Goal: Information Seeking & Learning: Learn about a topic

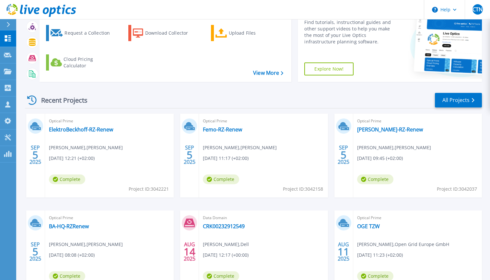
scroll to position [60, 0]
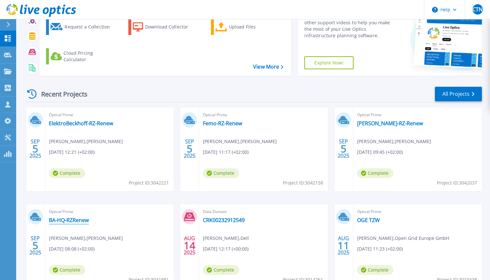
click at [73, 219] on link "BA-HQ-RZRenew" at bounding box center [69, 220] width 40 height 6
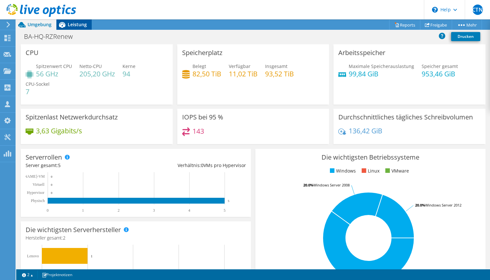
click at [75, 24] on span "Leistung" at bounding box center [77, 24] width 19 height 6
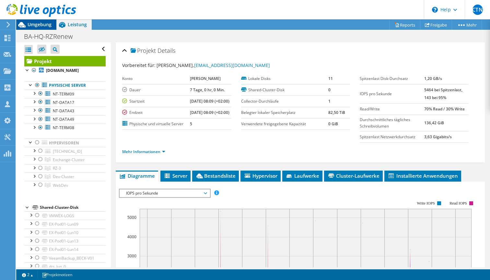
click at [41, 23] on span "Umgebung" at bounding box center [40, 24] width 24 height 6
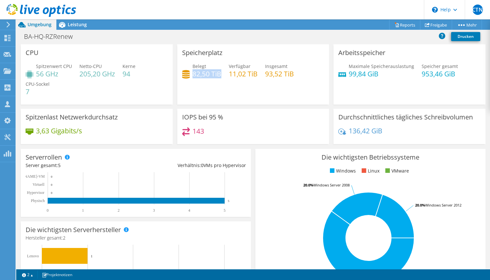
drag, startPoint x: 193, startPoint y: 75, endPoint x: 220, endPoint y: 76, distance: 26.9
click at [220, 76] on h4 "82,50 TiB" at bounding box center [207, 73] width 29 height 7
click at [80, 22] on span "Leistung" at bounding box center [77, 24] width 19 height 6
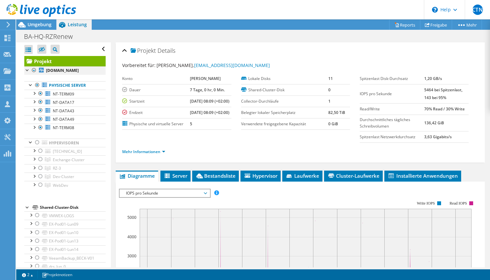
click at [34, 70] on div at bounding box center [34, 70] width 6 height 8
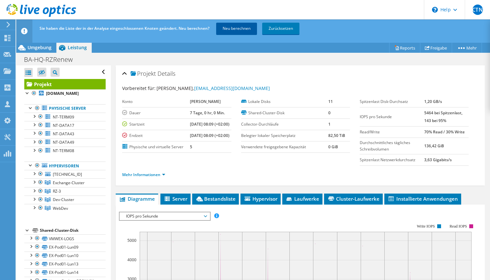
click at [240, 29] on link "Neu berechnen" at bounding box center [236, 29] width 41 height 12
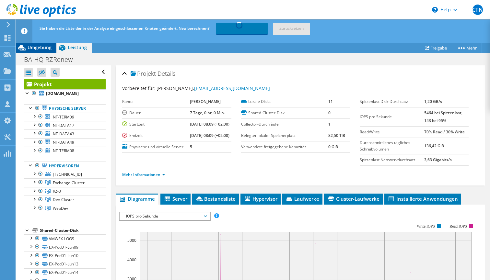
click at [41, 46] on span "Umgebung" at bounding box center [40, 47] width 24 height 6
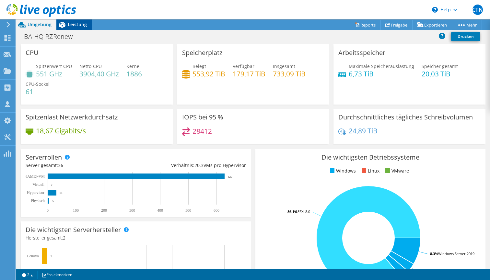
click at [81, 23] on span "Leistung" at bounding box center [77, 24] width 19 height 6
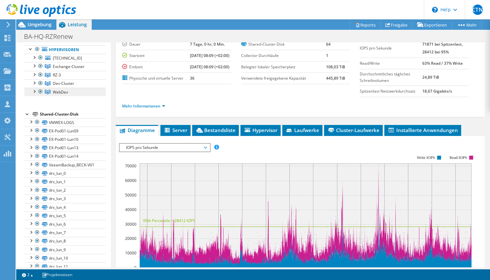
scroll to position [97, 0]
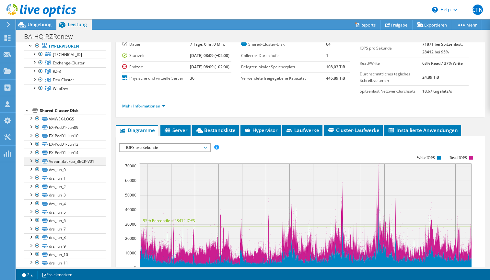
click at [37, 160] on div at bounding box center [37, 161] width 6 height 8
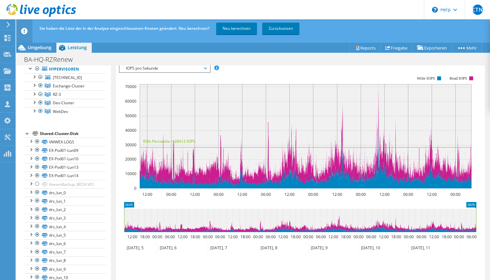
scroll to position [151, 0]
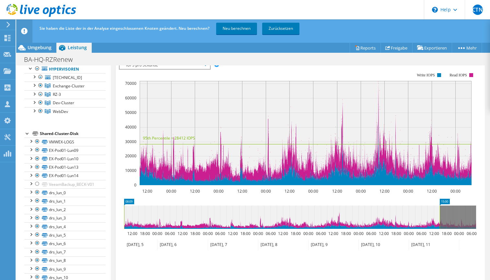
drag, startPoint x: 474, startPoint y: 209, endPoint x: 438, endPoint y: 212, distance: 36.4
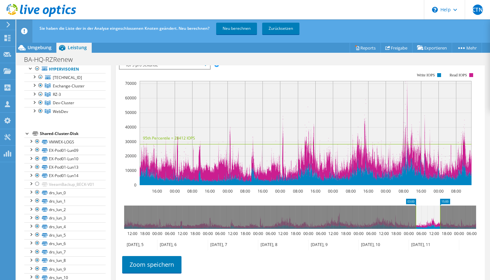
drag, startPoint x: 128, startPoint y: 208, endPoint x: 420, endPoint y: 214, distance: 291.7
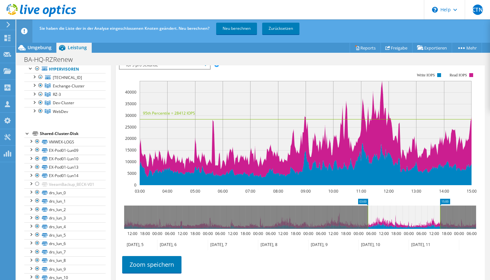
drag, startPoint x: 408, startPoint y: 208, endPoint x: 361, endPoint y: 209, distance: 47.3
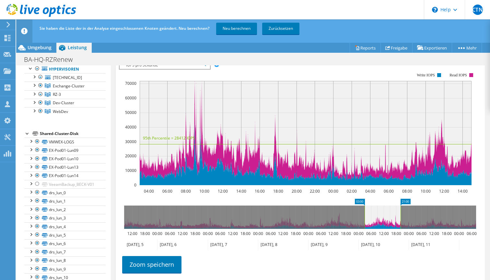
drag, startPoint x: 447, startPoint y: 209, endPoint x: 407, endPoint y: 218, distance: 40.7
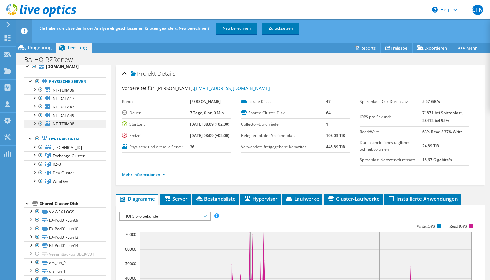
scroll to position [23, 0]
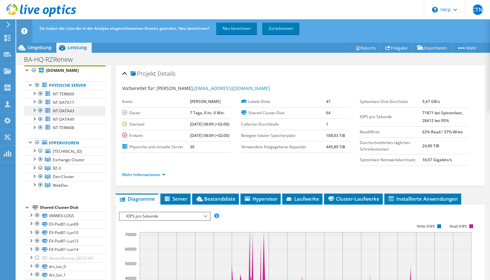
click at [61, 109] on span "NT-DATA43" at bounding box center [63, 111] width 21 height 6
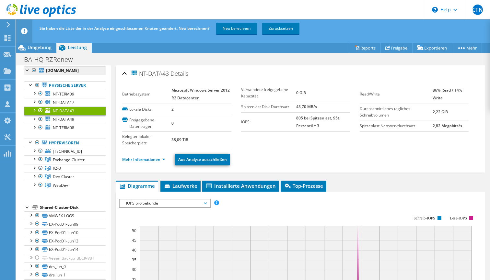
click at [59, 70] on b "[DOMAIN_NAME]" at bounding box center [62, 71] width 33 height 6
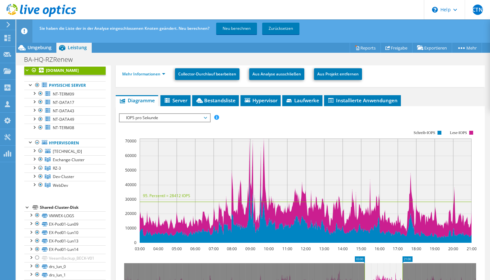
scroll to position [79, 0]
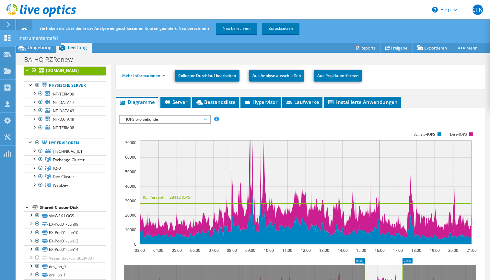
click at [8, 38] on icon at bounding box center [8, 38] width 8 height 6
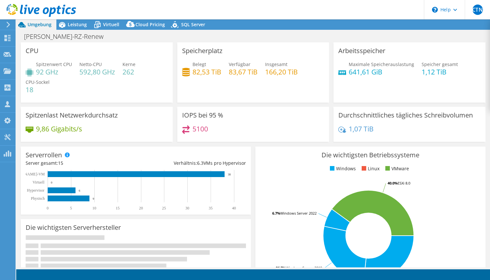
select select "EUFrankfurt"
select select "USD"
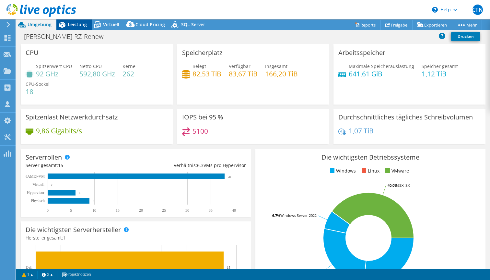
click at [82, 27] on span "Leistung" at bounding box center [77, 24] width 19 height 6
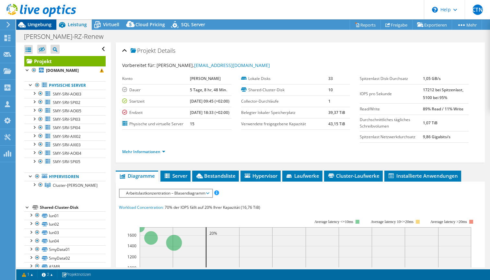
click at [46, 23] on span "Umgebung" at bounding box center [40, 24] width 24 height 6
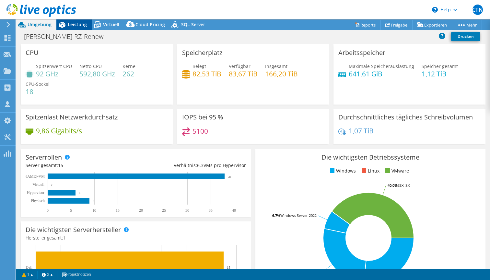
click at [72, 25] on span "Leistung" at bounding box center [77, 24] width 19 height 6
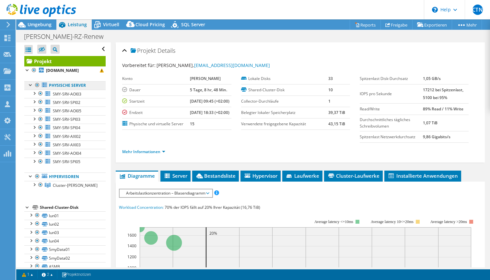
click at [65, 90] on link "Physische Server" at bounding box center [64, 85] width 81 height 8
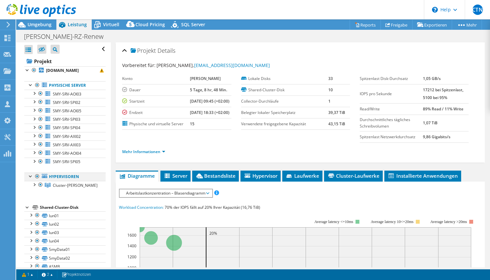
click at [38, 181] on div at bounding box center [37, 177] width 6 height 8
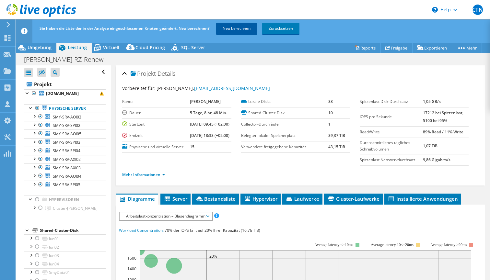
click at [237, 31] on link "Neu berechnen" at bounding box center [236, 29] width 41 height 12
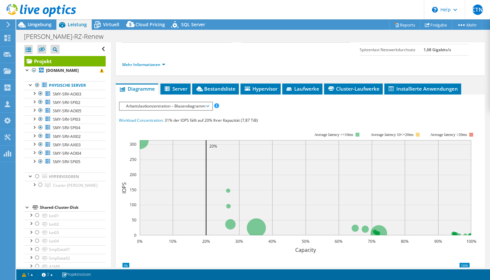
scroll to position [108, 0]
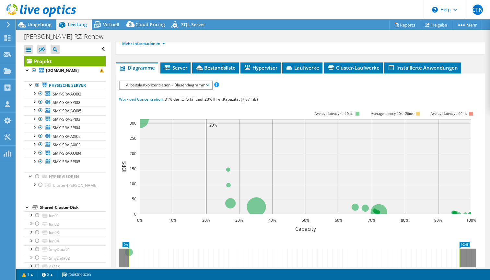
click at [208, 89] on span "Arbeitslastkonzentration – Blasendiagramm" at bounding box center [166, 85] width 86 height 8
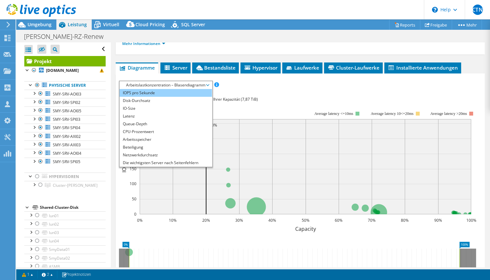
click at [179, 97] on li "IOPS pro Sekunde" at bounding box center [166, 93] width 92 height 8
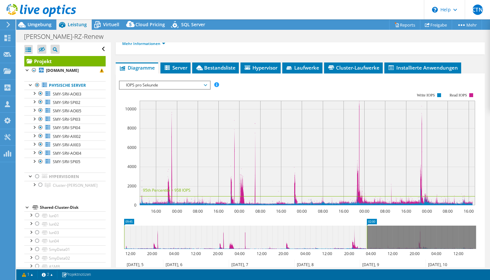
drag, startPoint x: 472, startPoint y: 229, endPoint x: 361, endPoint y: 222, distance: 111.0
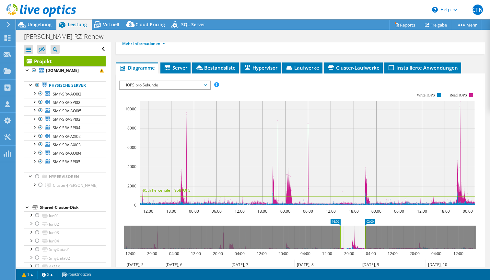
drag, startPoint x: 128, startPoint y: 230, endPoint x: 344, endPoint y: 240, distance: 216.4
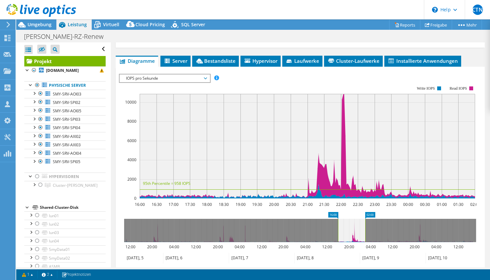
scroll to position [117, 0]
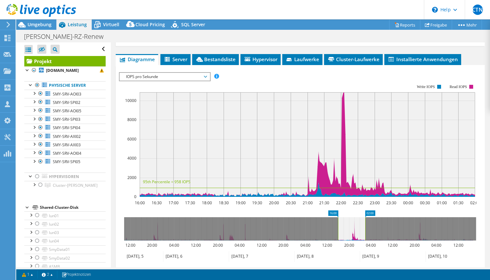
click at [204, 81] on span "IOPS pro Sekunde" at bounding box center [164, 77] width 83 height 8
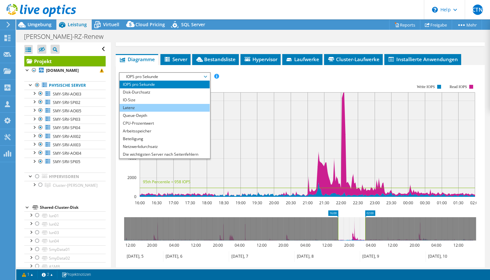
click at [184, 112] on li "Latenz" at bounding box center [165, 108] width 90 height 8
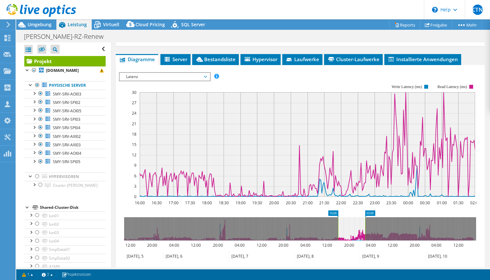
click at [206, 78] on icon at bounding box center [205, 77] width 3 height 2
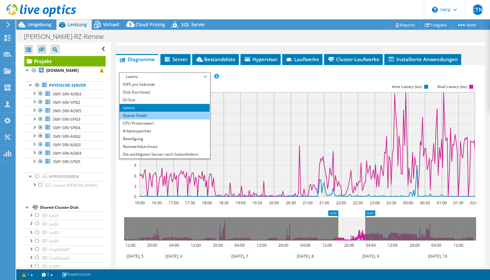
click at [181, 120] on li "Queue-Depth" at bounding box center [165, 116] width 90 height 8
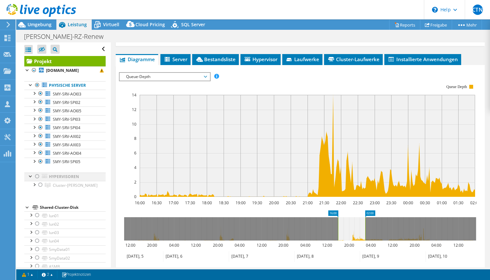
click at [37, 181] on div at bounding box center [37, 177] width 6 height 8
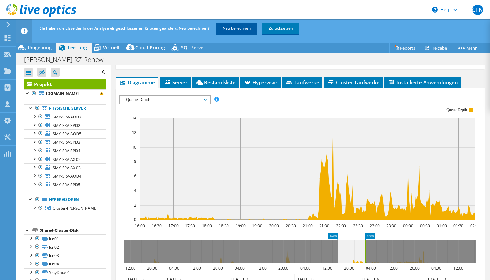
click at [242, 29] on link "Neu berechnen" at bounding box center [236, 29] width 41 height 12
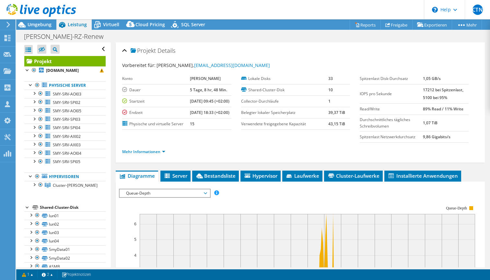
scroll to position [0, 0]
click at [26, 23] on icon at bounding box center [21, 24] width 11 height 11
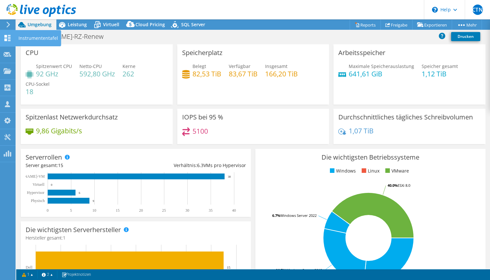
click at [33, 39] on div "Instrumententafel" at bounding box center [38, 38] width 46 height 16
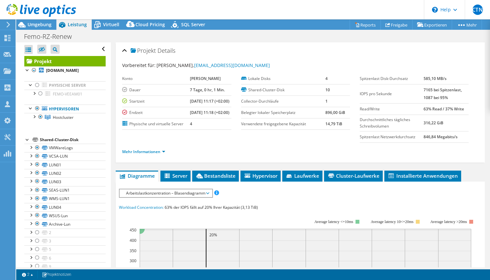
select select "USD"
click at [37, 25] on span "Umgebung" at bounding box center [40, 24] width 24 height 6
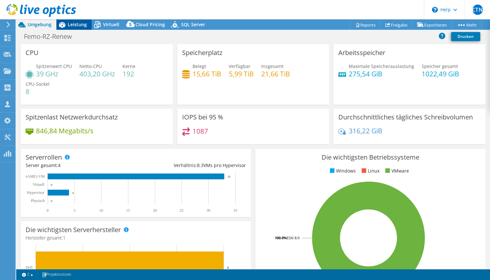
click at [72, 25] on span "Leistung" at bounding box center [77, 24] width 19 height 6
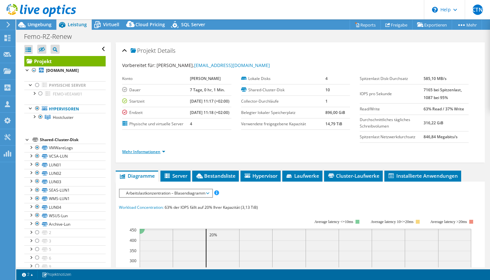
click at [161, 155] on link "Mehr Informationen" at bounding box center [143, 152] width 43 height 6
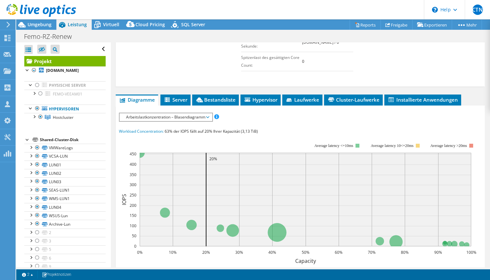
scroll to position [218, 0]
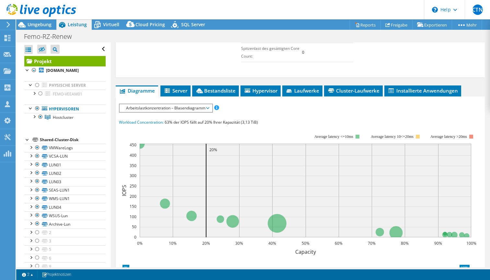
click at [208, 112] on span "Arbeitslastkonzentration – Blasendiagramm" at bounding box center [166, 108] width 86 height 8
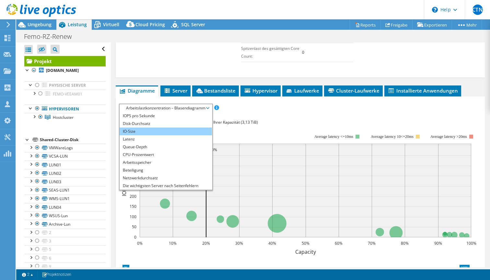
click at [160, 135] on li "IO-Size" at bounding box center [166, 132] width 92 height 8
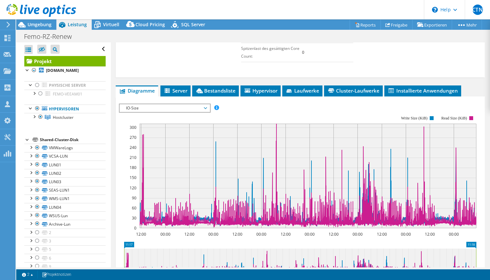
click at [206, 109] on icon at bounding box center [205, 108] width 3 height 2
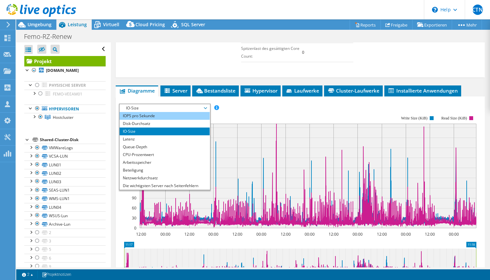
click at [177, 120] on li "IOPS pro Sekunde" at bounding box center [165, 116] width 90 height 8
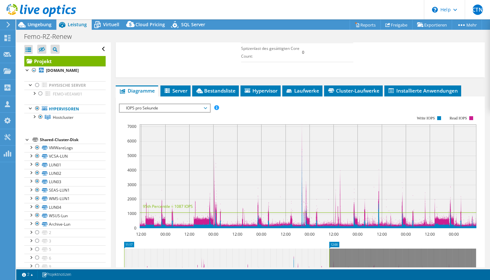
drag, startPoint x: 472, startPoint y: 251, endPoint x: 322, endPoint y: 245, distance: 149.8
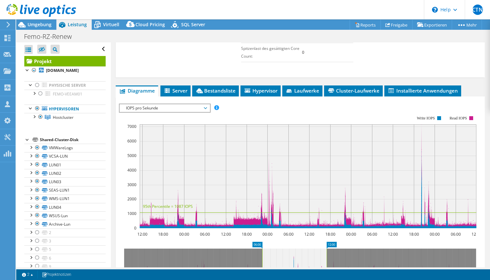
drag, startPoint x: 127, startPoint y: 251, endPoint x: 268, endPoint y: 253, distance: 140.7
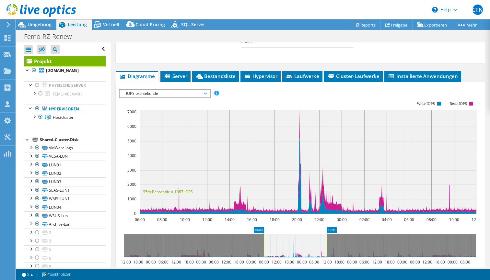
scroll to position [252, 0]
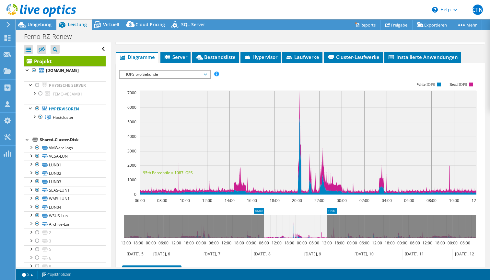
click at [205, 78] on span "IOPS pro Sekunde" at bounding box center [164, 75] width 83 height 8
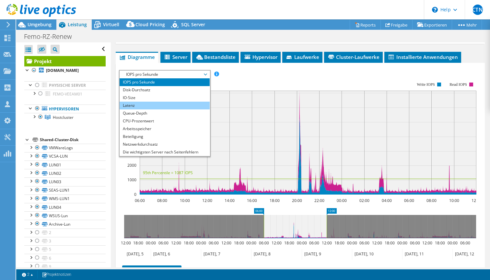
click at [186, 110] on li "Latenz" at bounding box center [165, 106] width 90 height 8
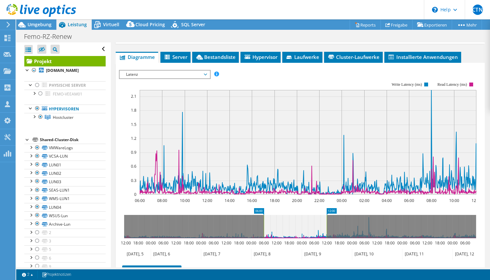
click at [161, 78] on span "Latenz" at bounding box center [164, 75] width 83 height 8
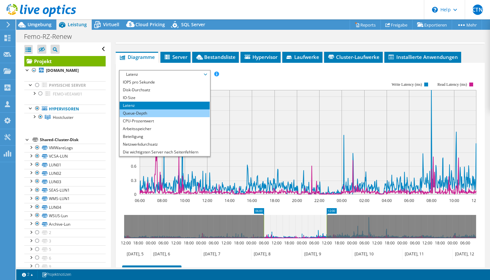
click at [150, 117] on li "Queue-Depth" at bounding box center [165, 114] width 90 height 8
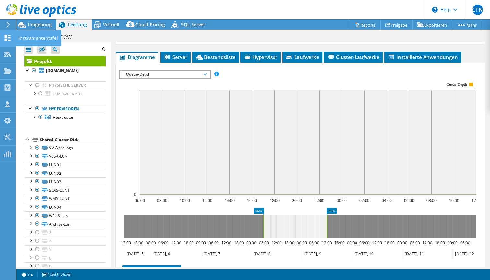
click at [8, 40] on icon at bounding box center [8, 38] width 8 height 6
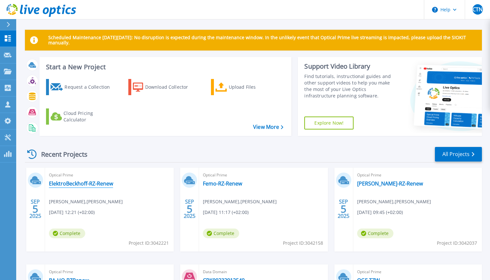
click at [85, 184] on link "ElektroBeckhoff-RZ-Renew" at bounding box center [81, 184] width 64 height 6
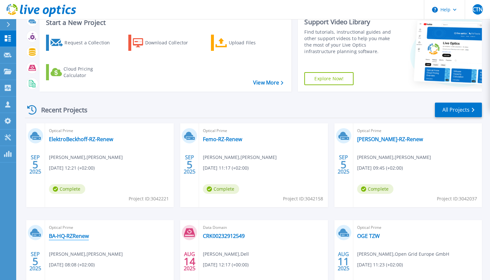
click at [65, 237] on link "BA-HQ-RZRenew" at bounding box center [69, 236] width 40 height 6
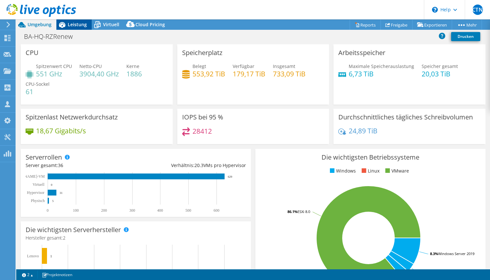
click at [76, 25] on span "Leistung" at bounding box center [77, 24] width 19 height 6
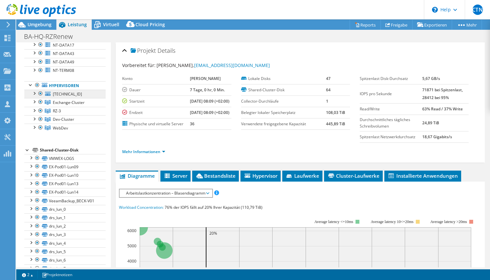
scroll to position [68, 0]
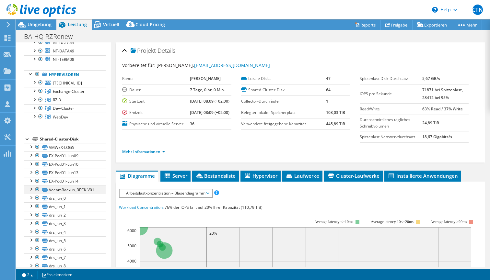
click at [37, 189] on div at bounding box center [37, 190] width 6 height 8
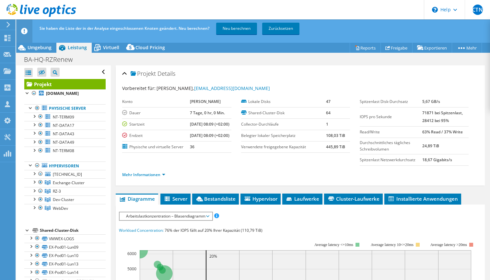
scroll to position [0, 0]
click at [234, 29] on link "Neu berechnen" at bounding box center [236, 29] width 41 height 12
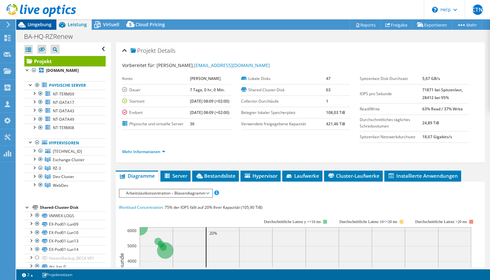
click at [38, 25] on span "Umgebung" at bounding box center [40, 24] width 24 height 6
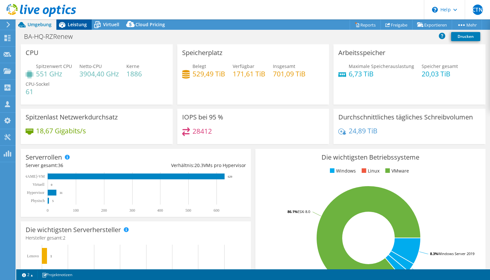
click at [73, 22] on span "Leistung" at bounding box center [77, 24] width 19 height 6
